Goal: Task Accomplishment & Management: Manage account settings

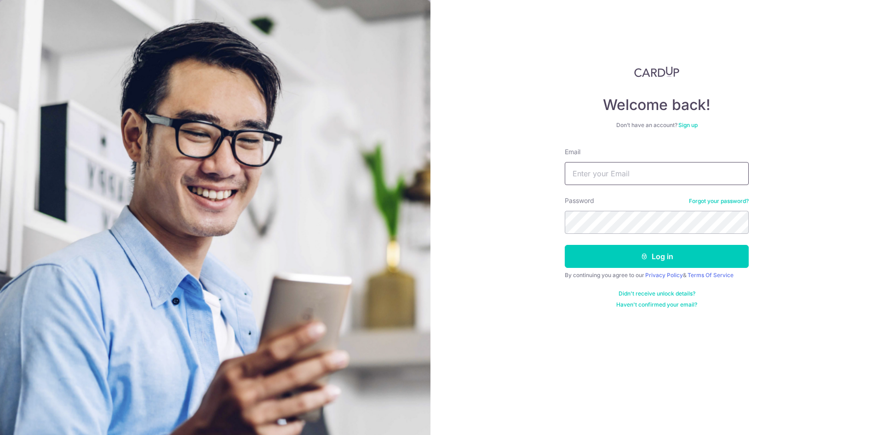
click at [649, 167] on input "Email" at bounding box center [657, 173] width 184 height 23
type input "[EMAIL_ADDRESS][DOMAIN_NAME]"
click at [565, 245] on button "Log in" at bounding box center [657, 256] width 184 height 23
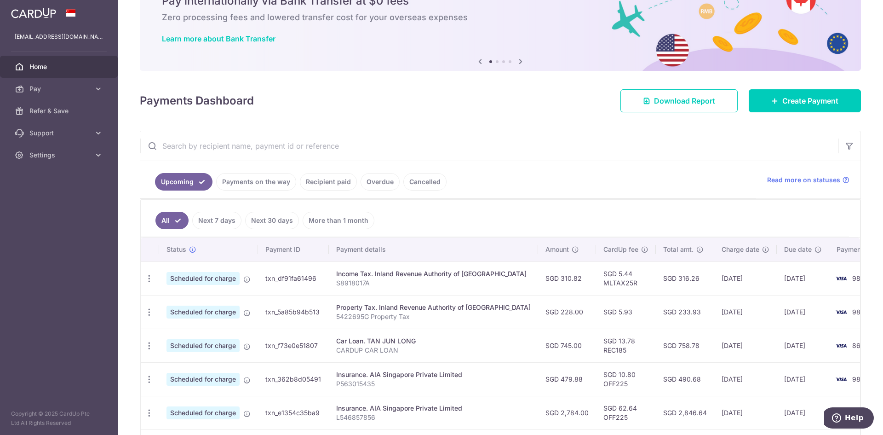
scroll to position [92, 0]
